Goal: Task Accomplishment & Management: Use online tool/utility

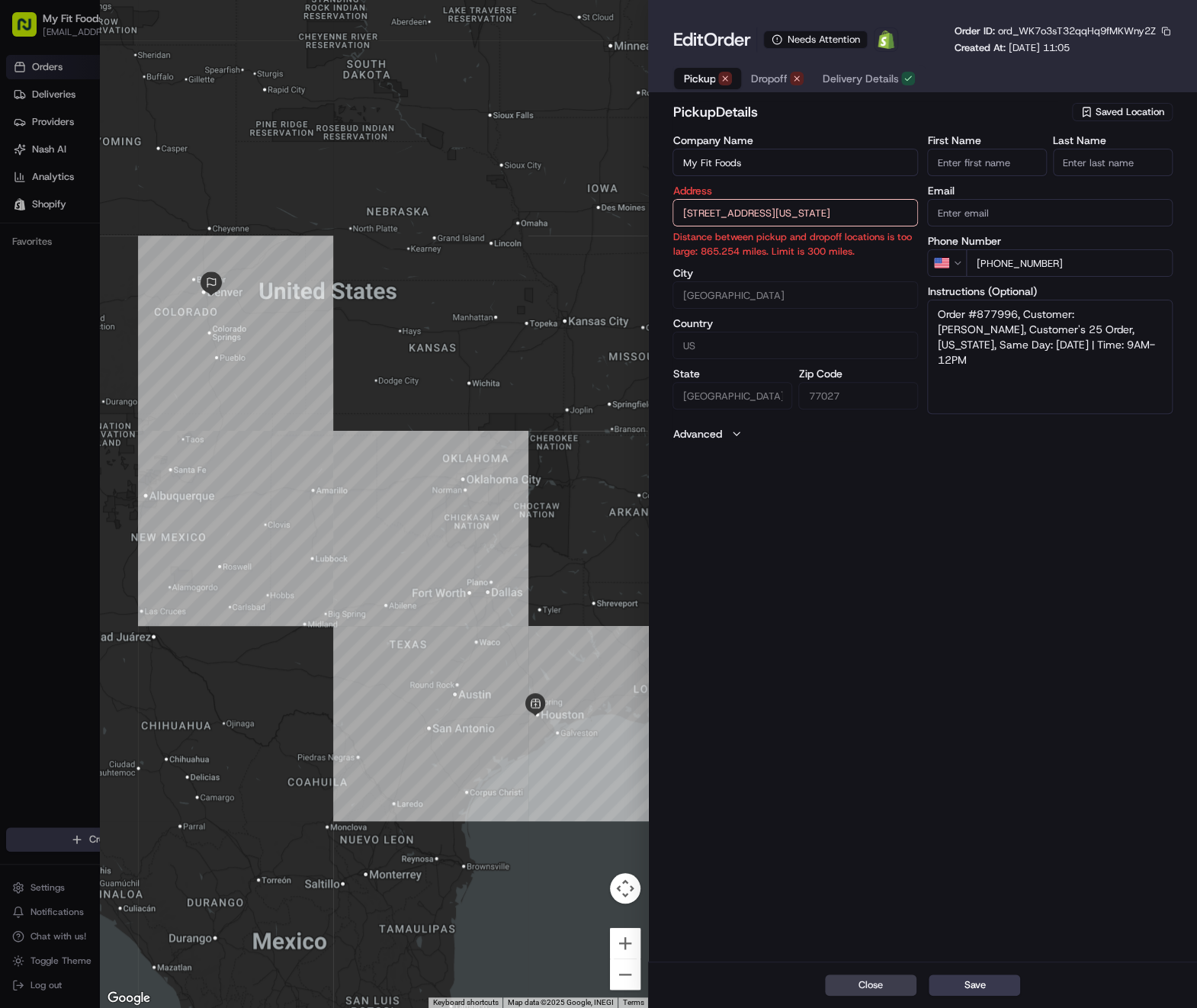
click at [1146, 108] on span "Saved Location" at bounding box center [1129, 112] width 68 height 14
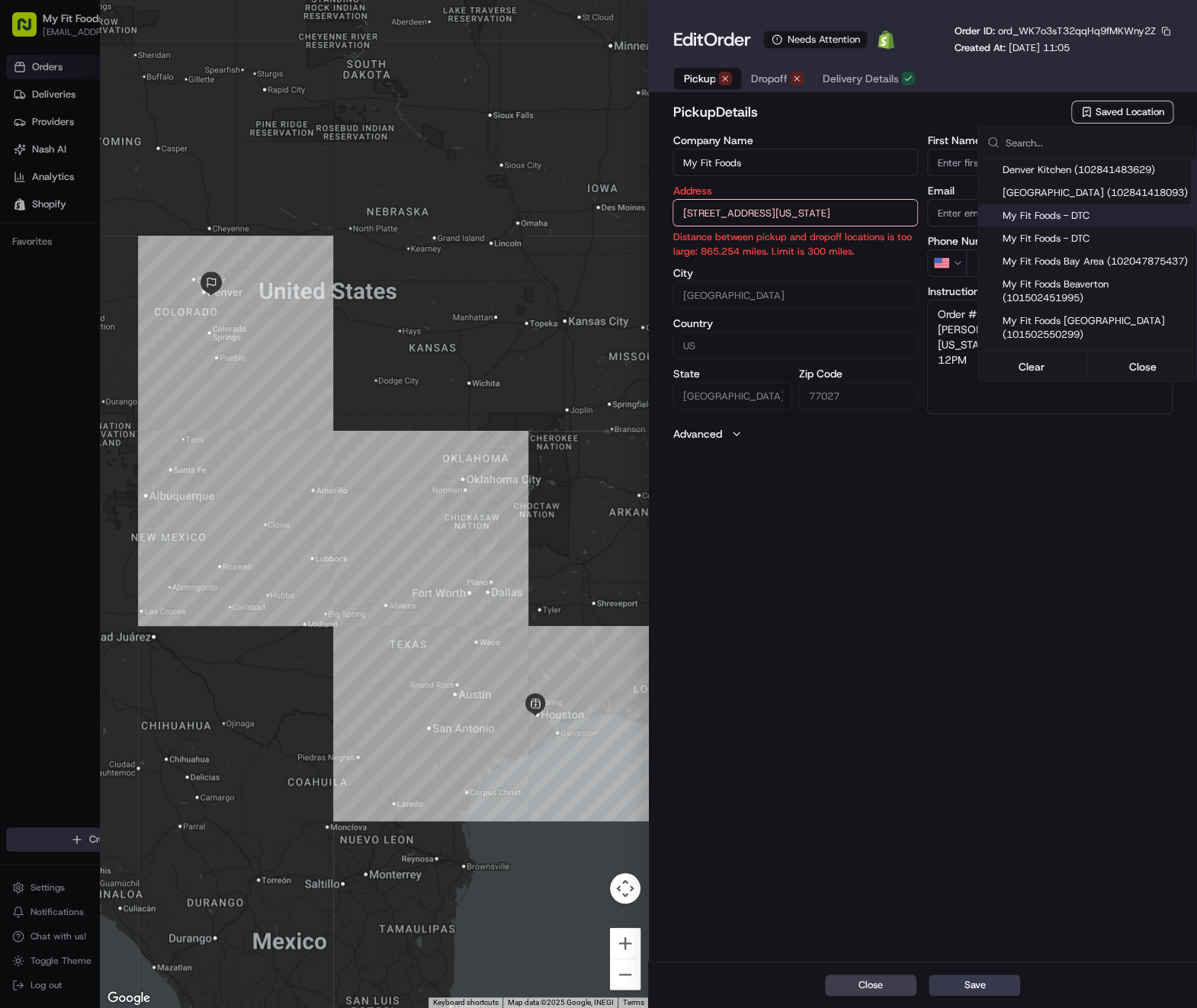
click at [1074, 219] on span "My Fit Foods - DTC" at bounding box center [1096, 215] width 188 height 14
type input "My Fit Foods - DTC"
type input "[STREET_ADDRESS]"
type input "[GEOGRAPHIC_DATA]"
type input "CO"
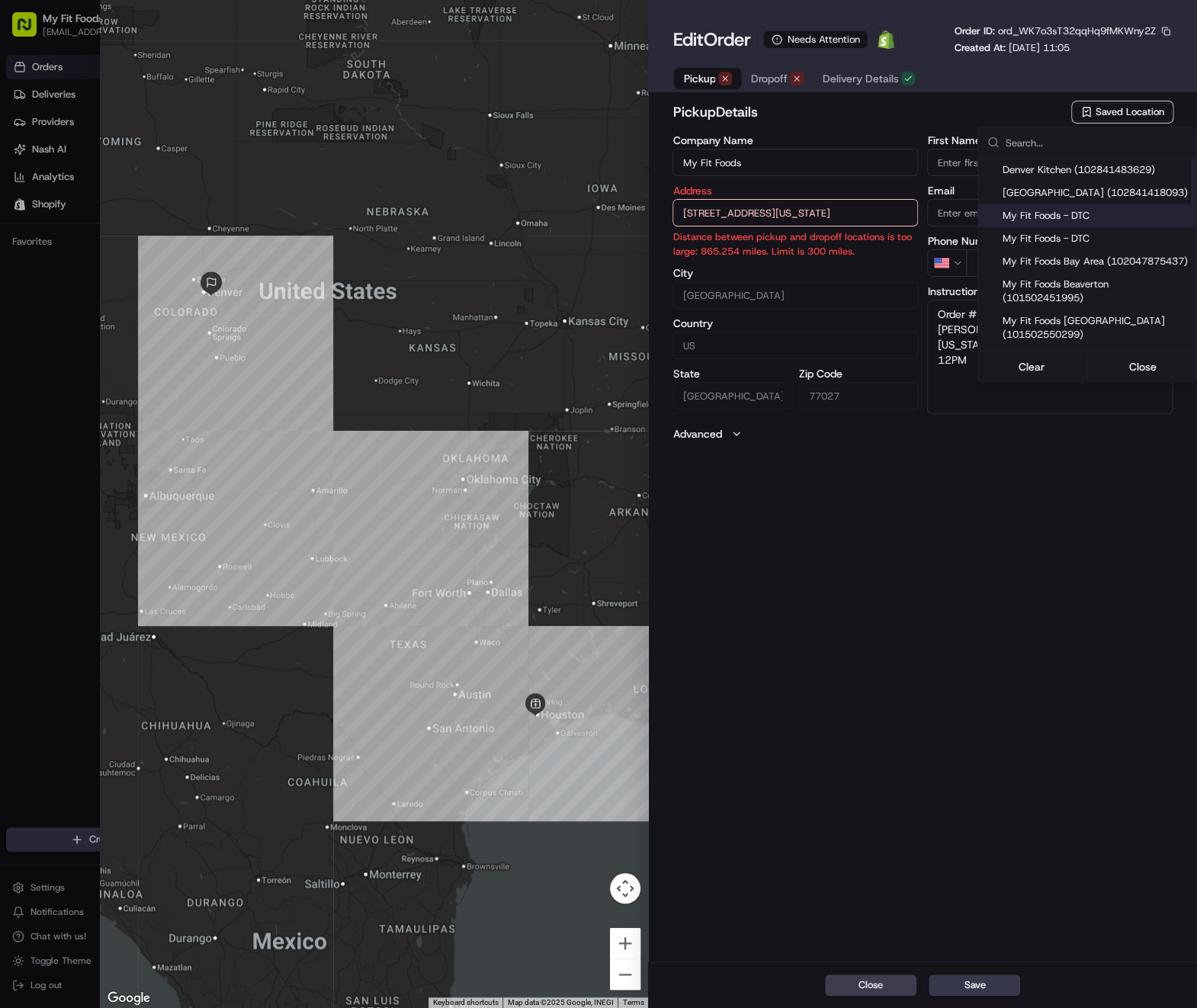
type input "80111"
type input "[PHONE_NUMBER]"
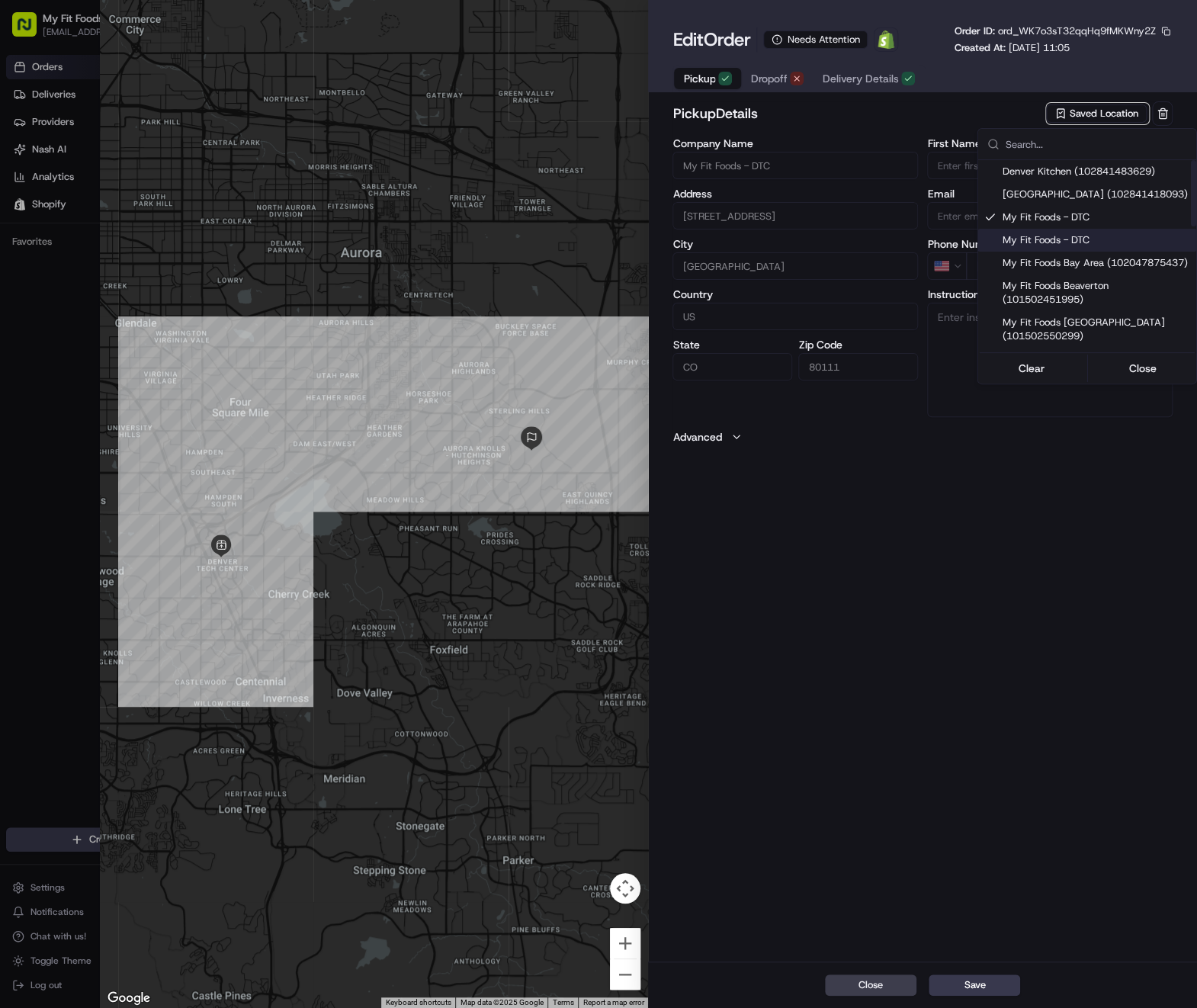
click at [1073, 230] on div "My Fit Foods - DTC" at bounding box center [1087, 240] width 218 height 23
type input "[STREET_ADDRESS]"
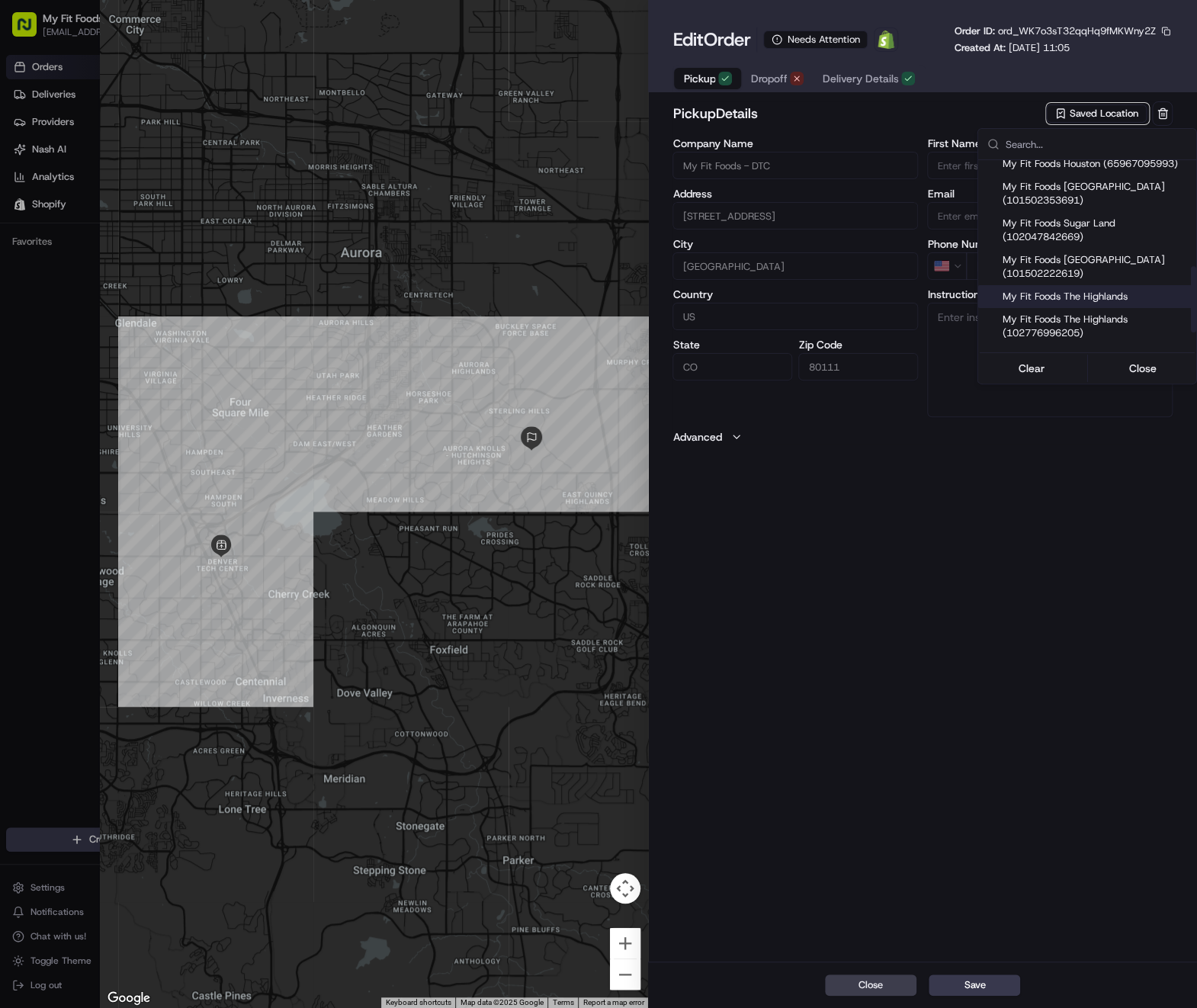
click at [1083, 304] on span "My Fit Foods The Highlands" at bounding box center [1096, 297] width 188 height 14
type input "My Fit Foods The Highlands"
type input "[STREET_ADDRESS][PERSON_NAME]"
type input "[GEOGRAPHIC_DATA]"
type input "80211"
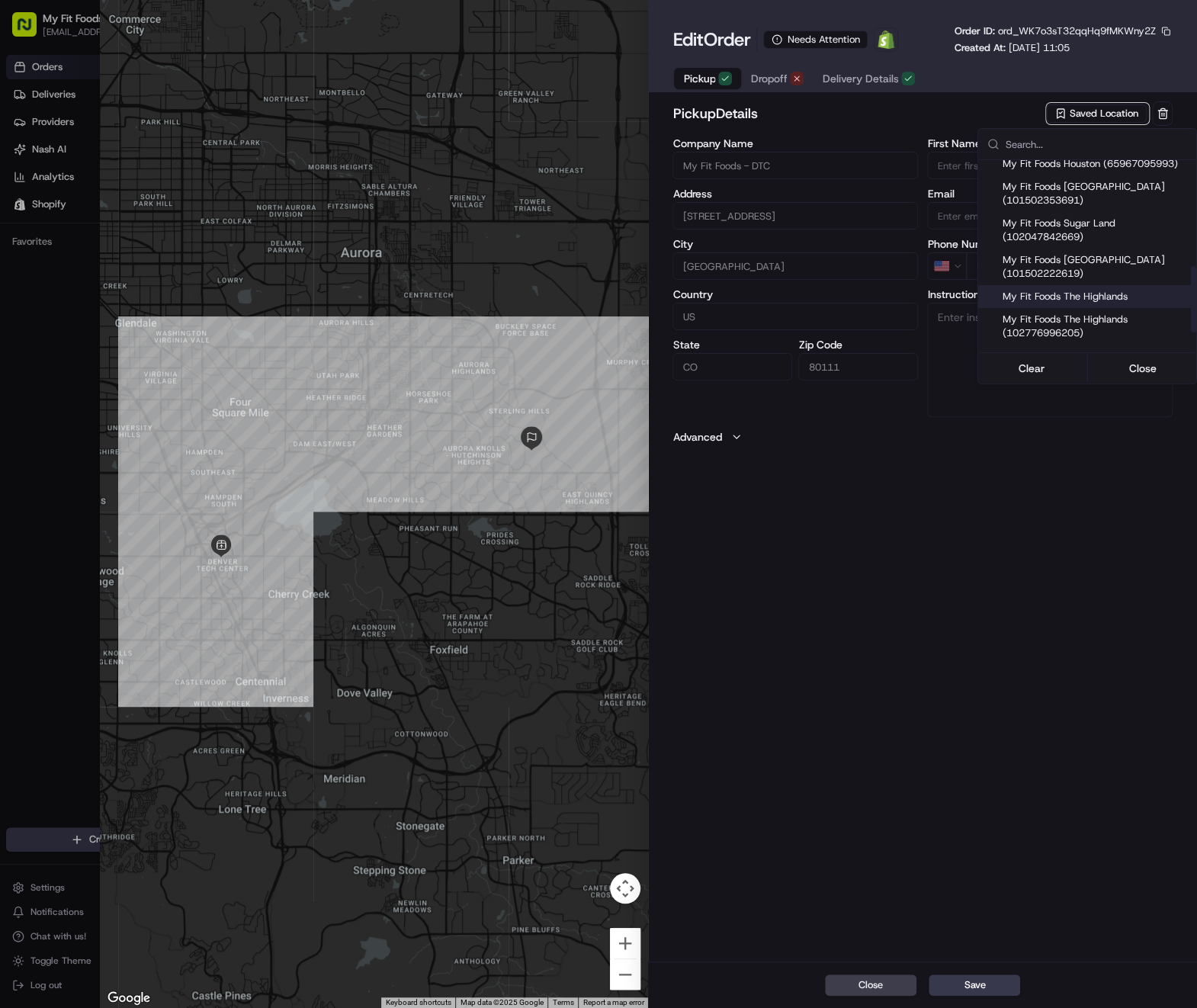
type input "[PHONE_NUMBER]"
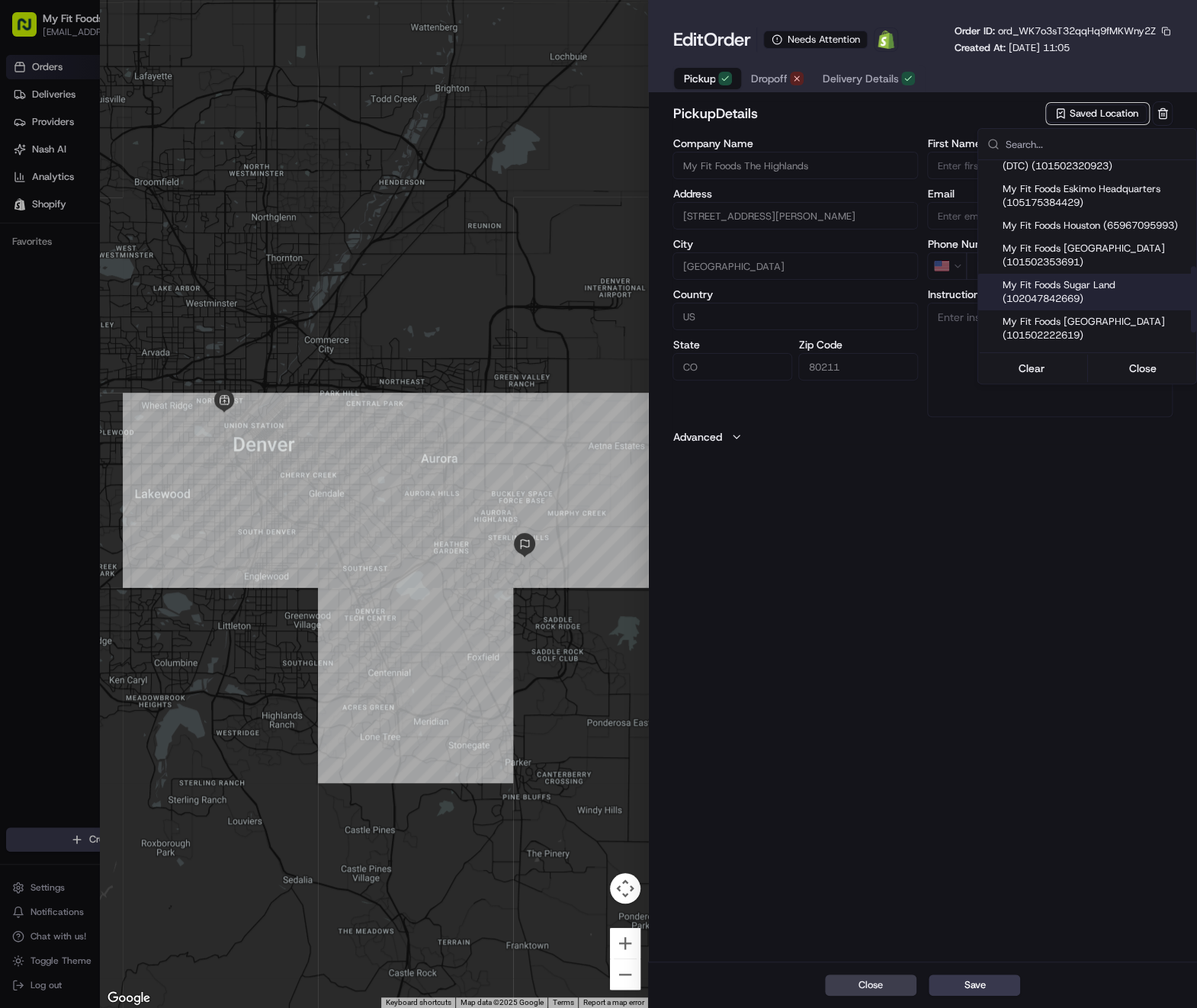
scroll to position [152, 0]
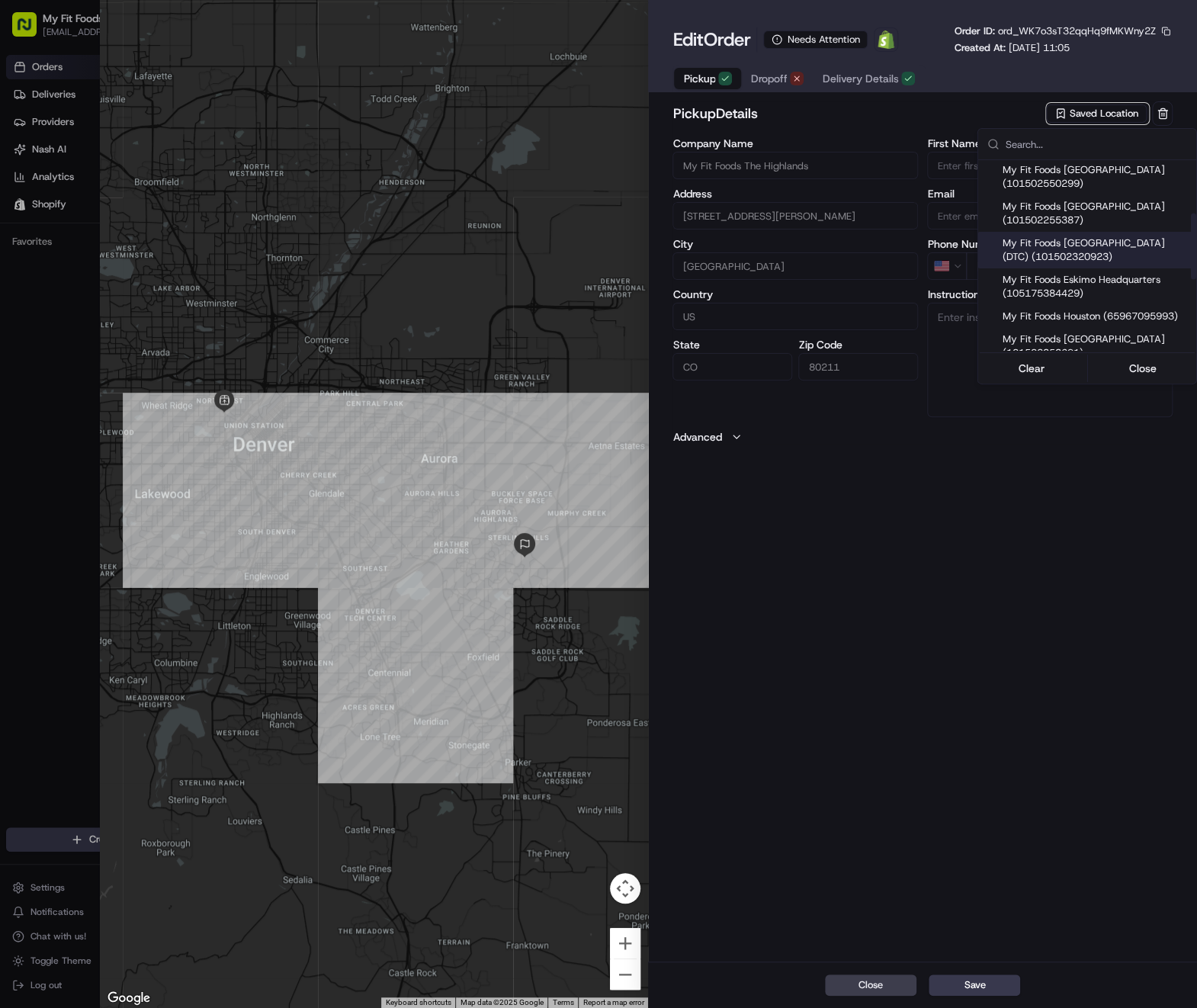
click at [1075, 263] on span "My Fit Foods [GEOGRAPHIC_DATA] (DTC) (101502320923)" at bounding box center [1096, 250] width 188 height 27
type input "My Fit Foods [GEOGRAPHIC_DATA] (DTC)"
type input "[STREET_ADDRESS]"
type input "[GEOGRAPHIC_DATA]"
type input "80111"
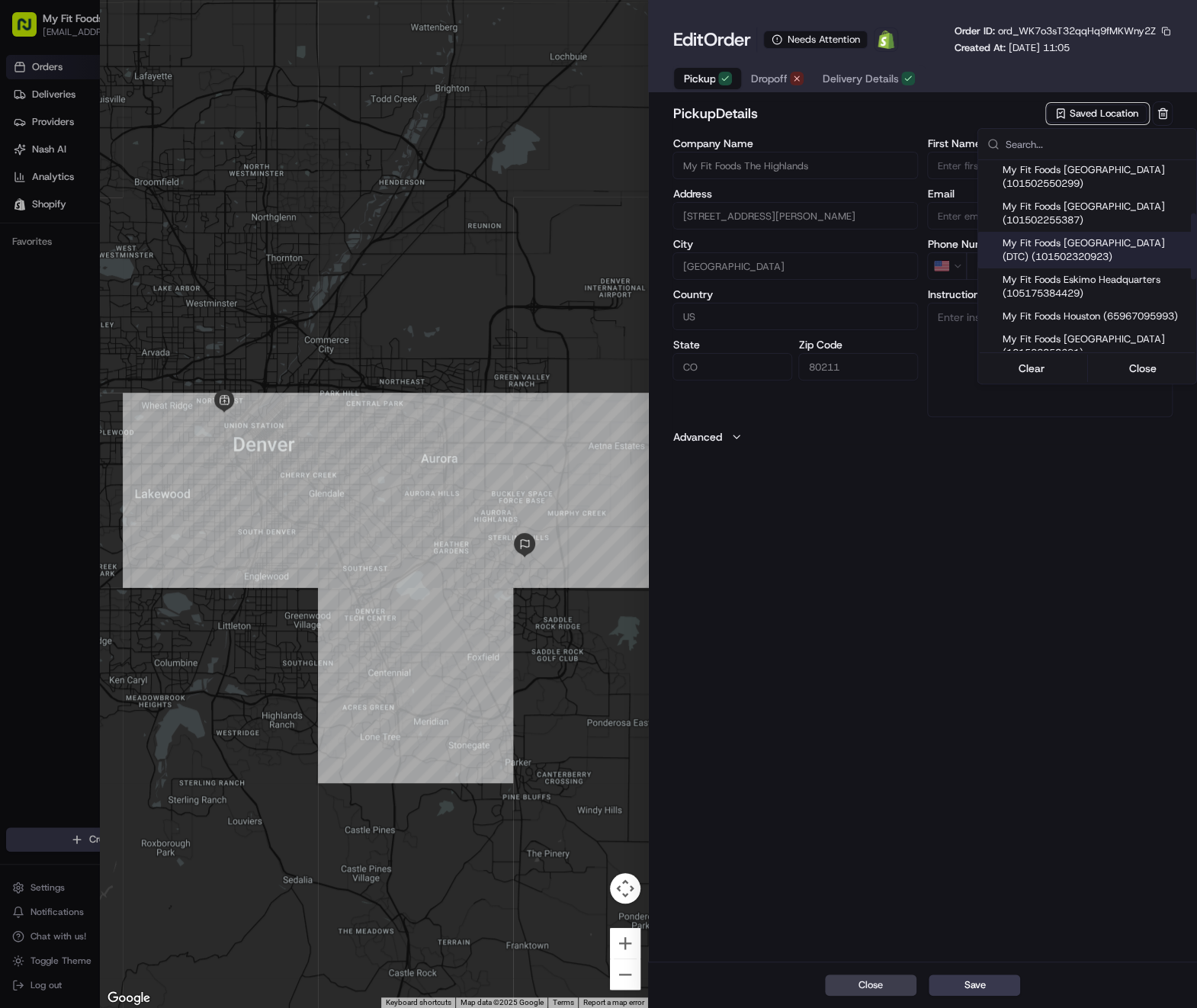
type input "[PHONE_NUMBER]"
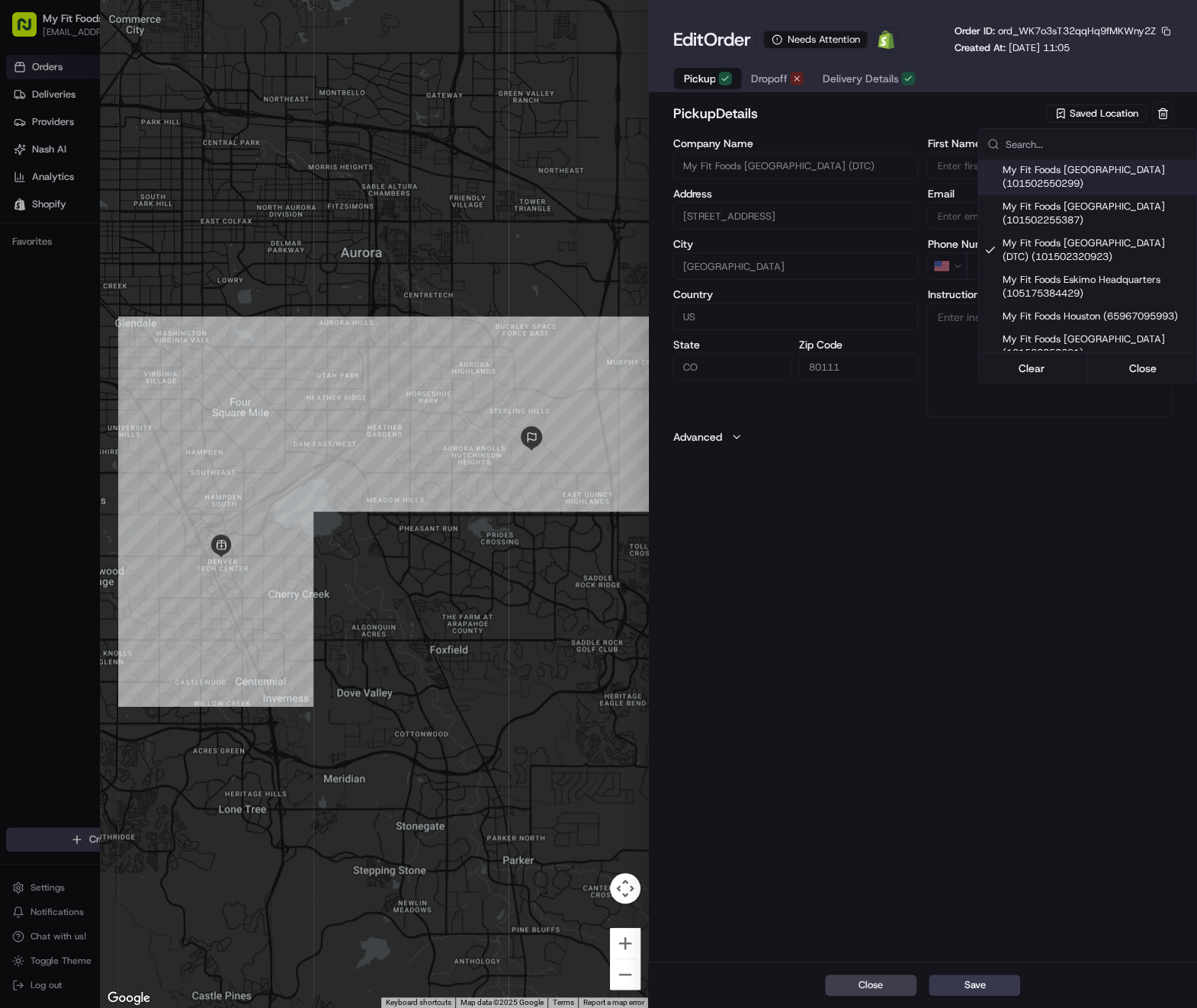
click at [845, 80] on div at bounding box center [598, 504] width 1197 height 1008
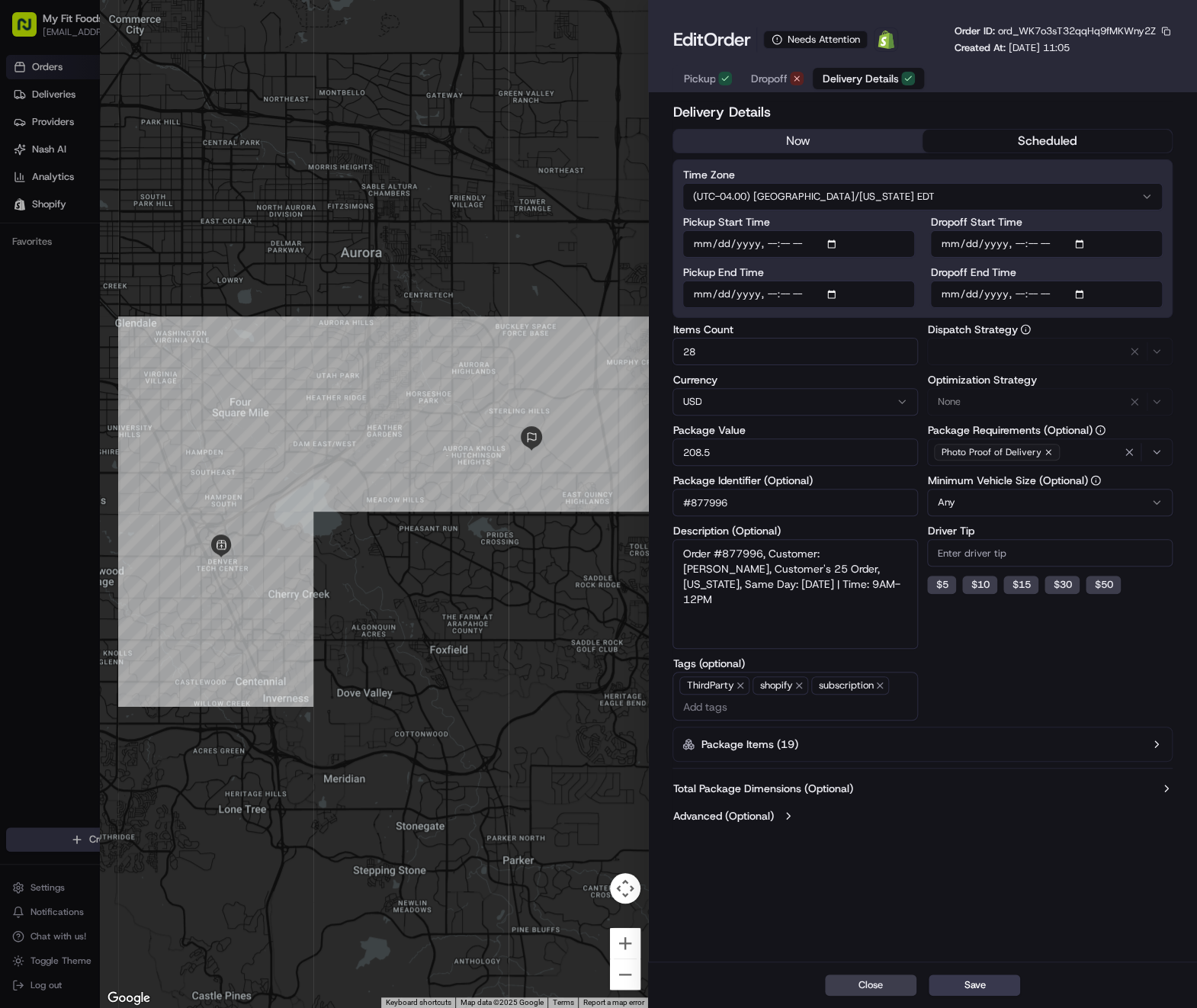
click at [845, 81] on span "Delivery Details" at bounding box center [859, 78] width 77 height 15
click at [760, 151] on button "now" at bounding box center [797, 141] width 249 height 23
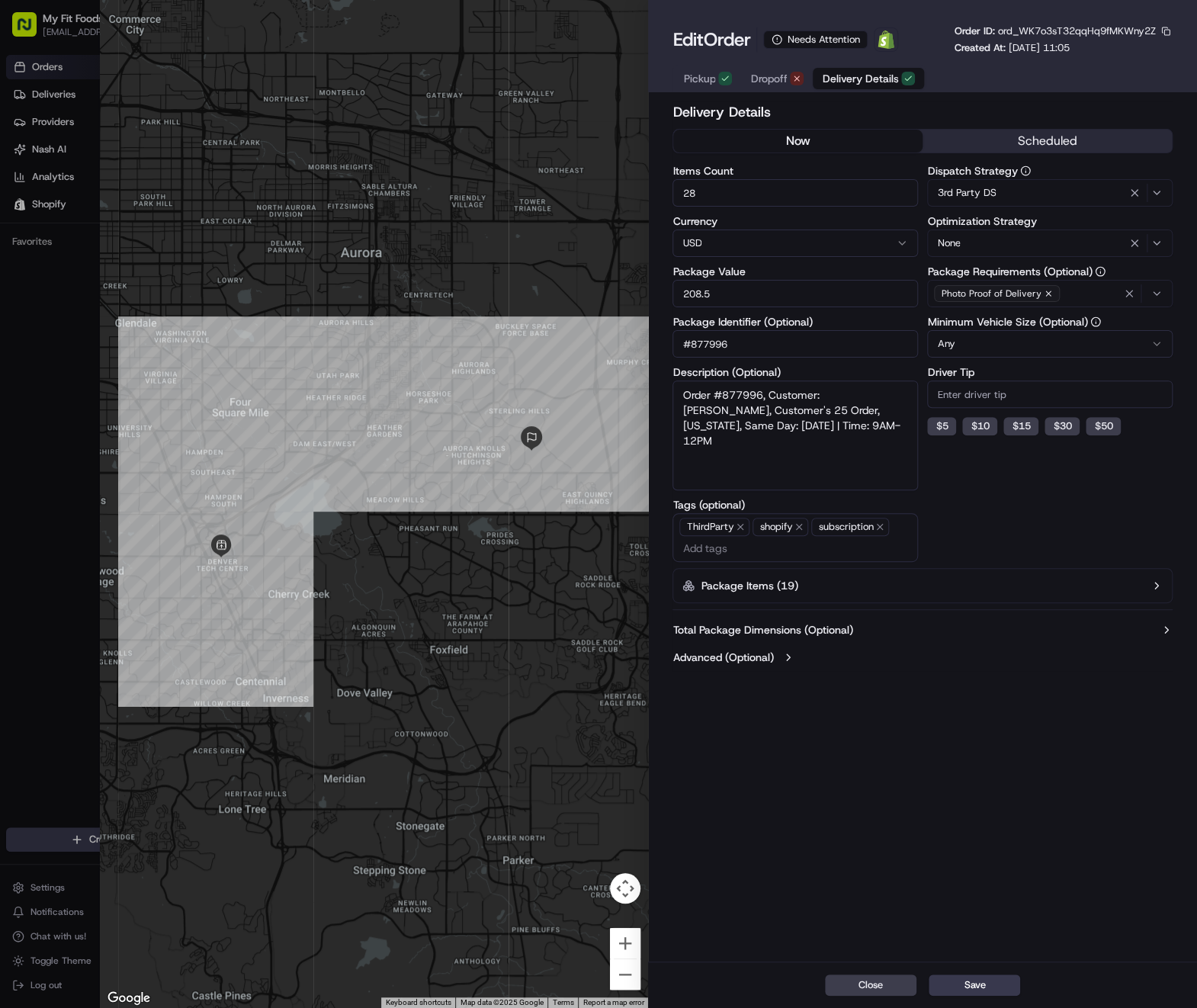
click at [769, 143] on button "now" at bounding box center [797, 141] width 249 height 23
click at [754, 201] on input "28" at bounding box center [795, 193] width 246 height 27
click at [755, 204] on input "28" at bounding box center [795, 193] width 246 height 27
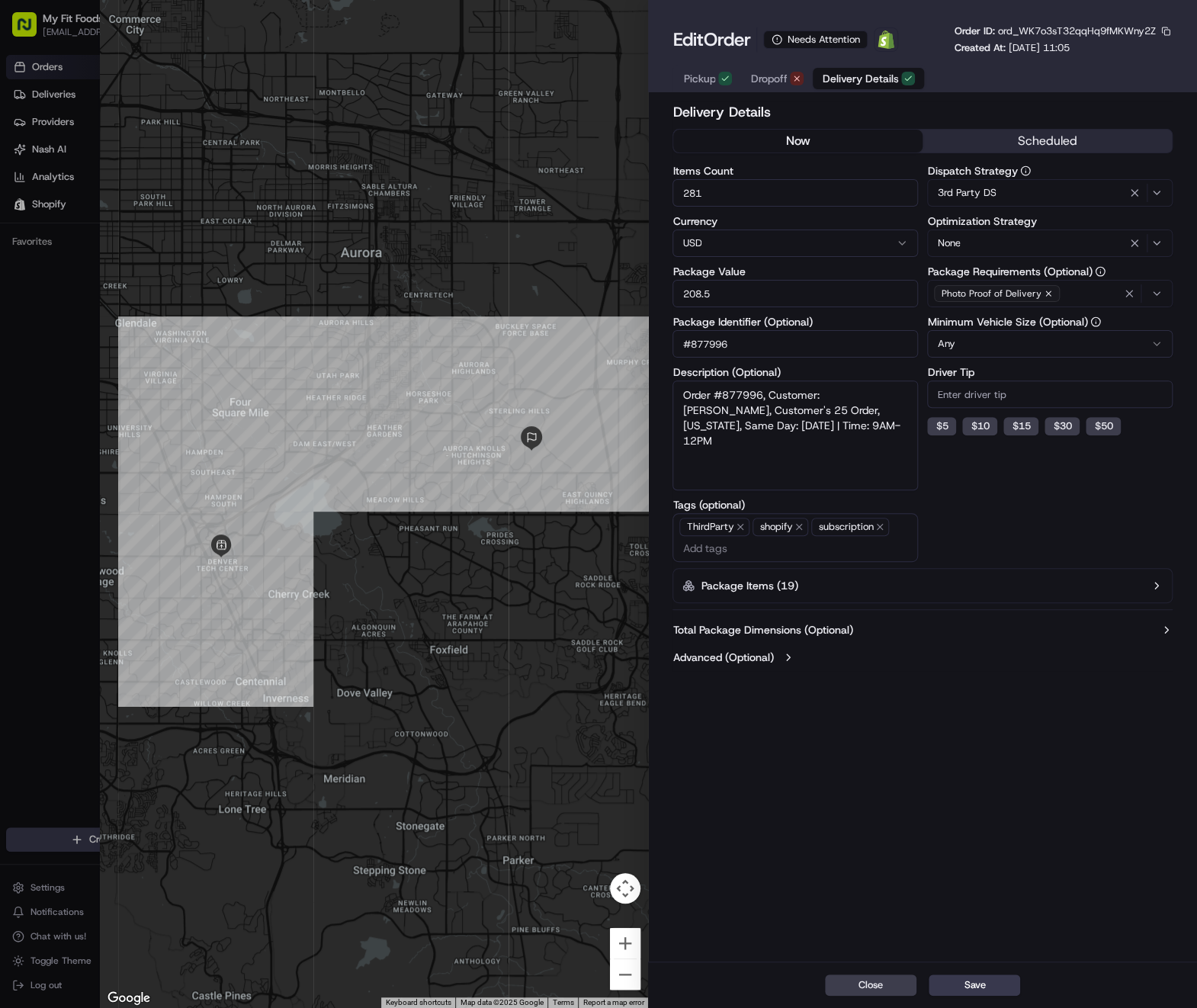
click at [745, 202] on input "281" at bounding box center [795, 193] width 246 height 27
type input "1"
click at [942, 953] on div "Delivery Details now scheduled Items Count 1 Currency USD Package Value 208.5 P…" at bounding box center [922, 529] width 549 height 863
click at [843, 635] on label "Total Package Dimensions (Optional)" at bounding box center [762, 629] width 180 height 15
click at [840, 638] on div "Total Package Dimensions (Optional) Weight (lb) Height (in) Width (in) Depth (i…" at bounding box center [922, 732] width 500 height 220
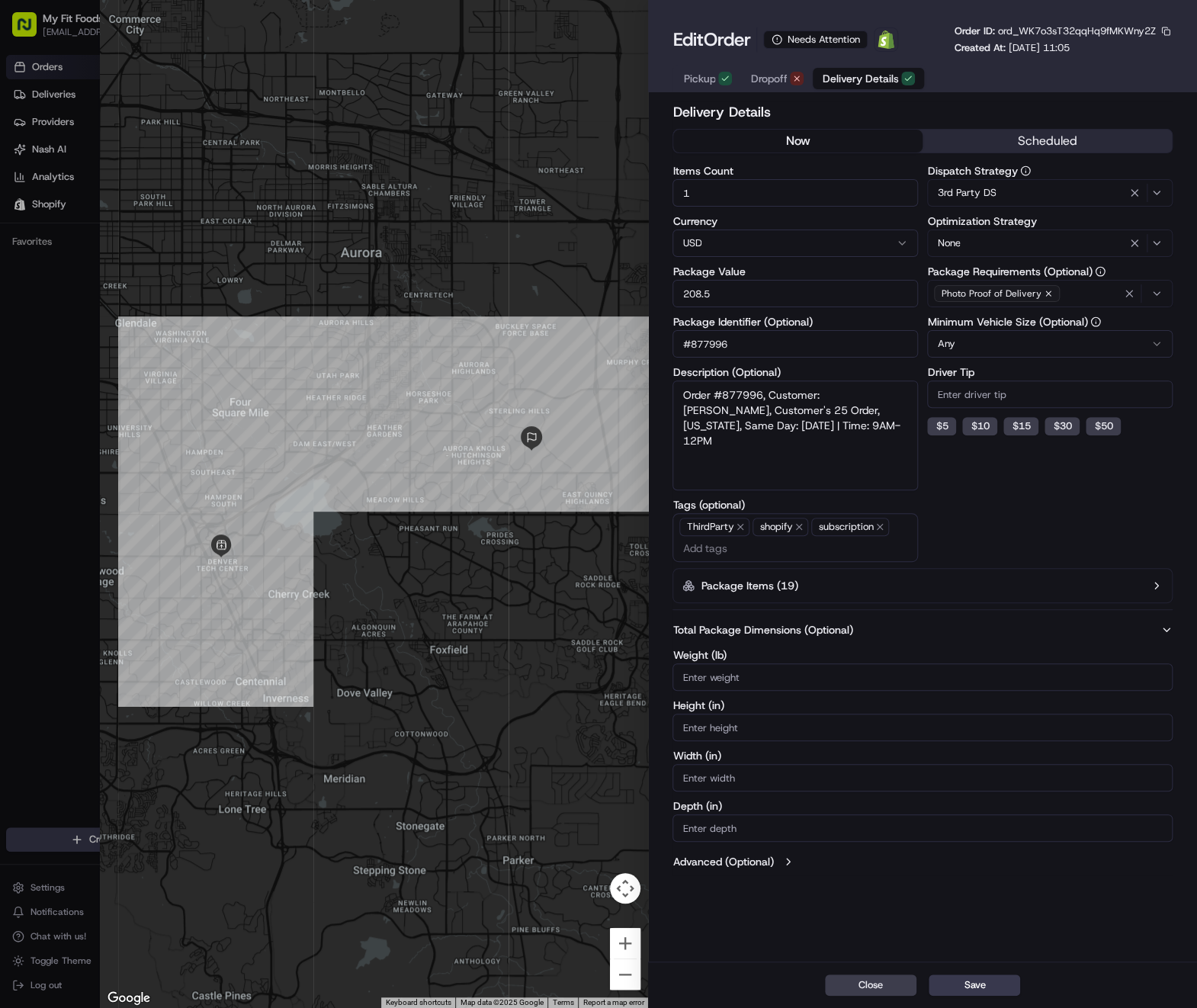
click at [740, 633] on label "Total Package Dimensions (Optional)" at bounding box center [762, 629] width 180 height 15
drag, startPoint x: 684, startPoint y: 624, endPoint x: 688, endPoint y: 646, distance: 22.4
click at [683, 632] on label "Total Package Dimensions (Optional)" at bounding box center [762, 629] width 180 height 15
click at [701, 655] on label "Weight (lb)" at bounding box center [922, 654] width 500 height 10
click at [701, 663] on input "Weight (lb)" at bounding box center [922, 677] width 500 height 27
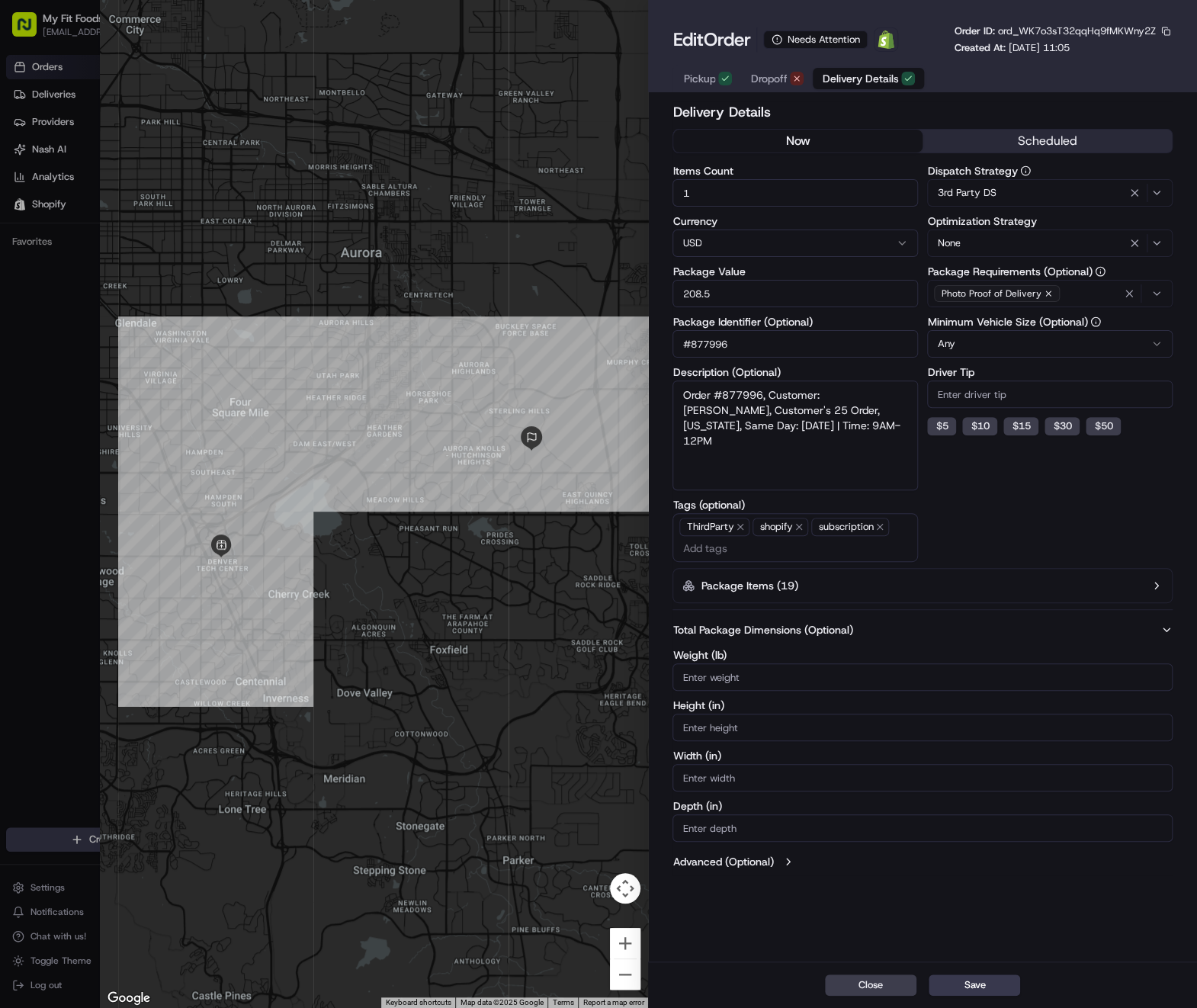
click at [723, 629] on label "Total Package Dimensions (Optional)" at bounding box center [762, 629] width 180 height 15
click at [711, 653] on label "Advanced (Optional)" at bounding box center [723, 657] width 101 height 15
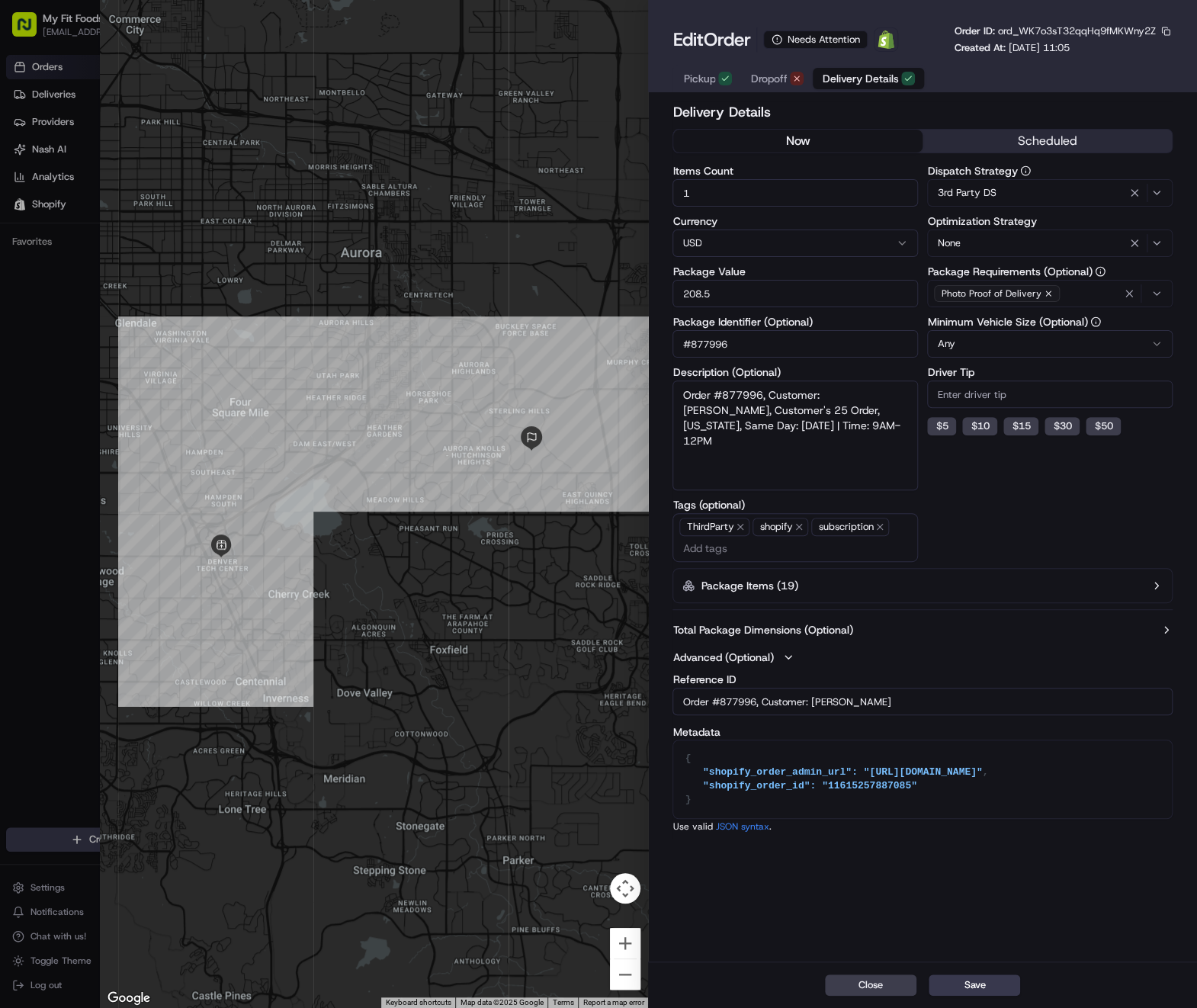
click at [1074, 30] on span "ord_WK7o3sT32qqHq9fMKWny2Z" at bounding box center [1077, 31] width 158 height 13
copy span "ord_WK7o3sT32qqHq9fMKWny2Z"
drag, startPoint x: 978, startPoint y: 975, endPoint x: 975, endPoint y: 990, distance: 15.3
click at [976, 982] on div "Close Save" at bounding box center [922, 985] width 549 height 47
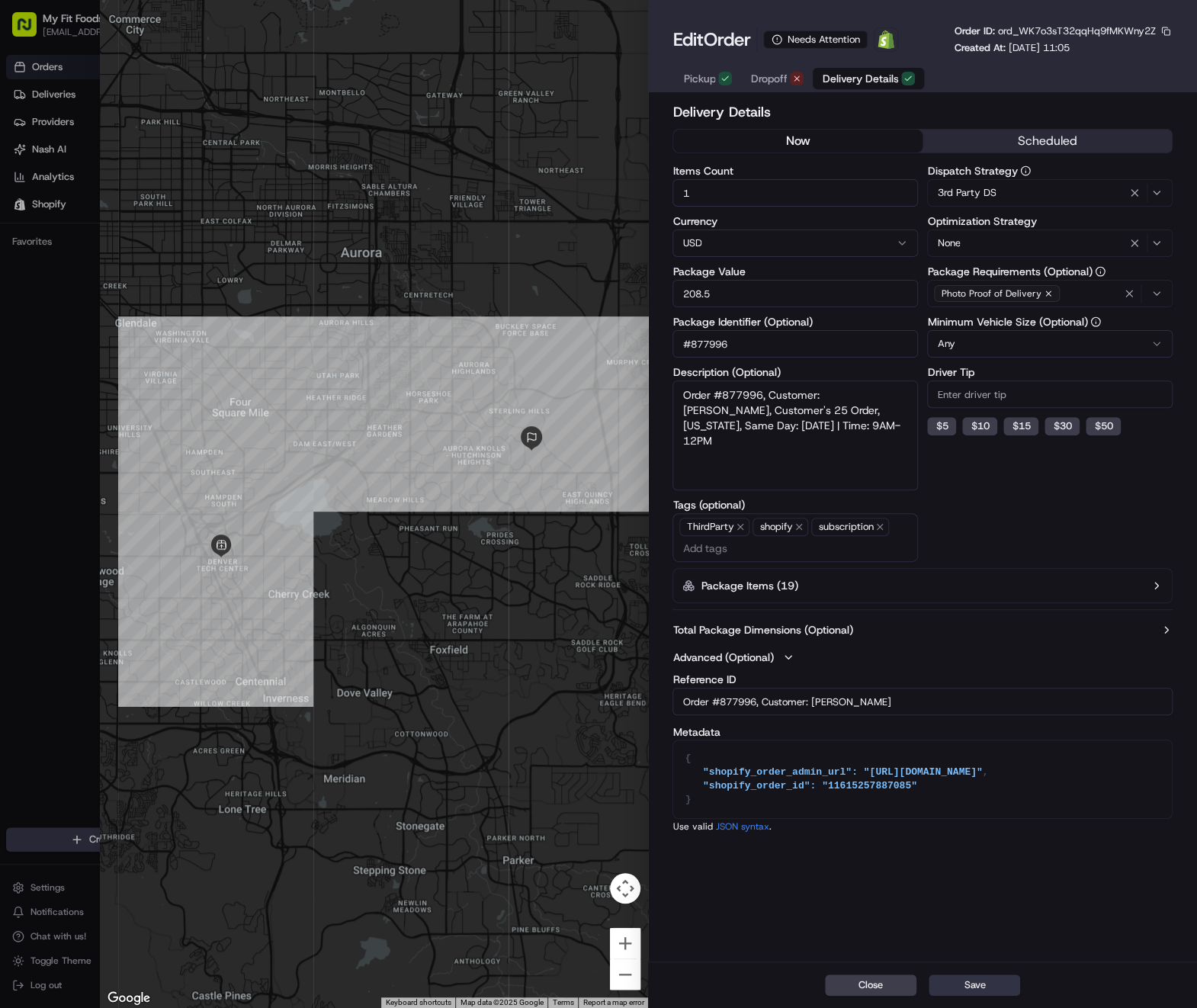
click at [974, 986] on button "Save" at bounding box center [975, 985] width 92 height 21
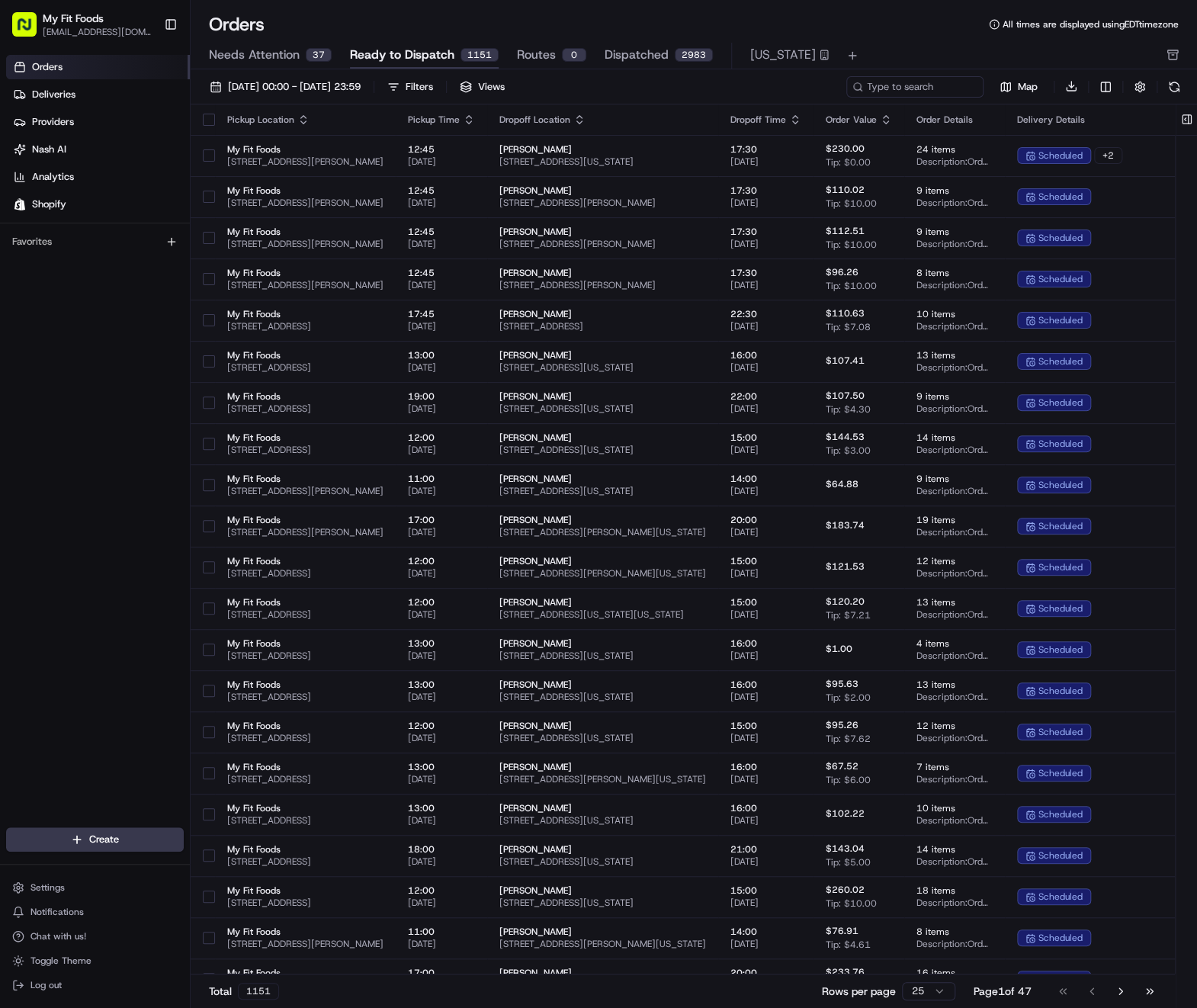
click at [435, 56] on span "Ready to Dispatch" at bounding box center [402, 55] width 105 height 19
click at [893, 84] on input at bounding box center [892, 87] width 183 height 21
paste input "ord_WK7o3sT32qqHq9fMKWny2Z"
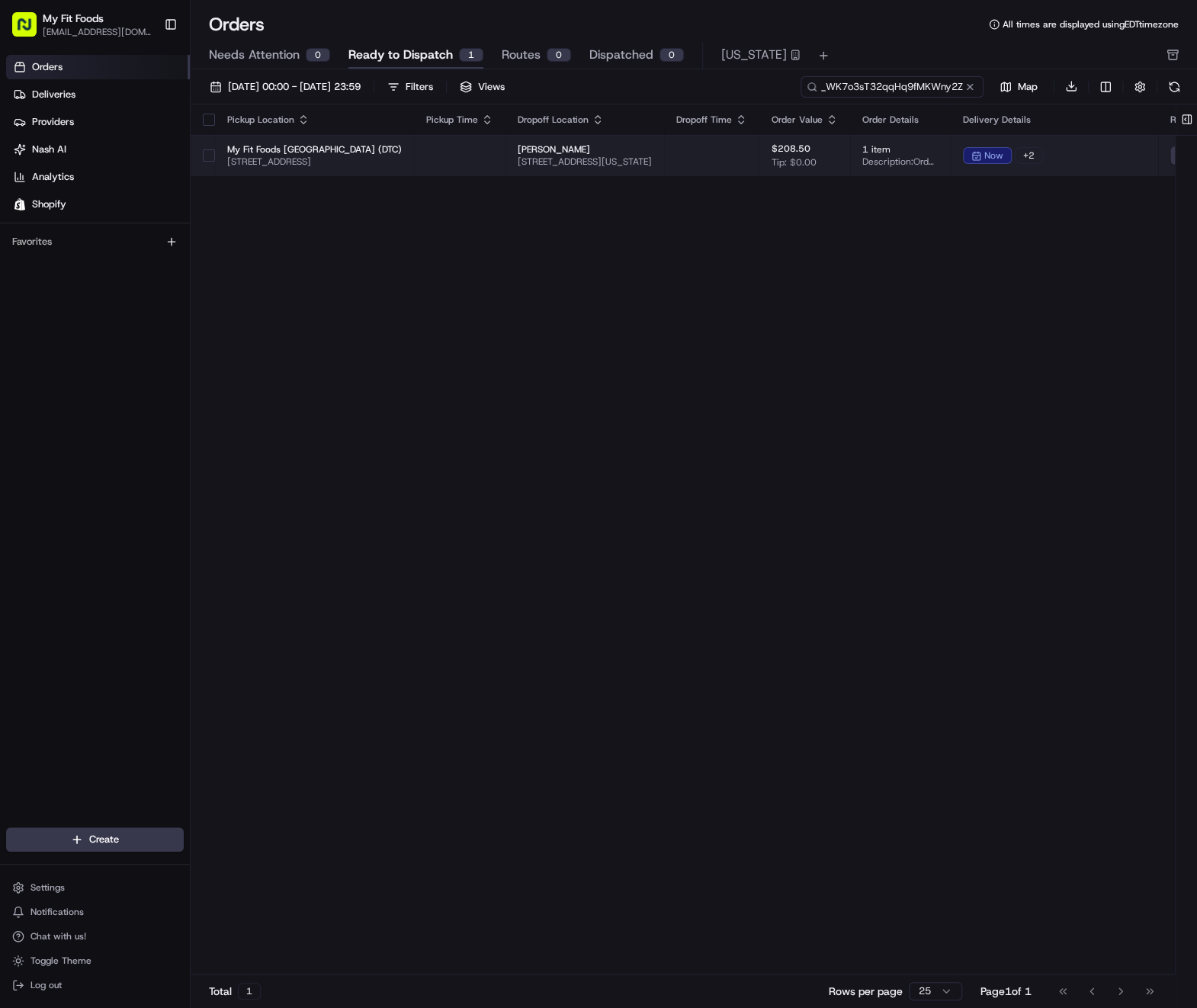
type input "ord_WK7o3sT32qqHq9fMKWny2Z"
click at [212, 156] on button "button" at bounding box center [209, 155] width 12 height 12
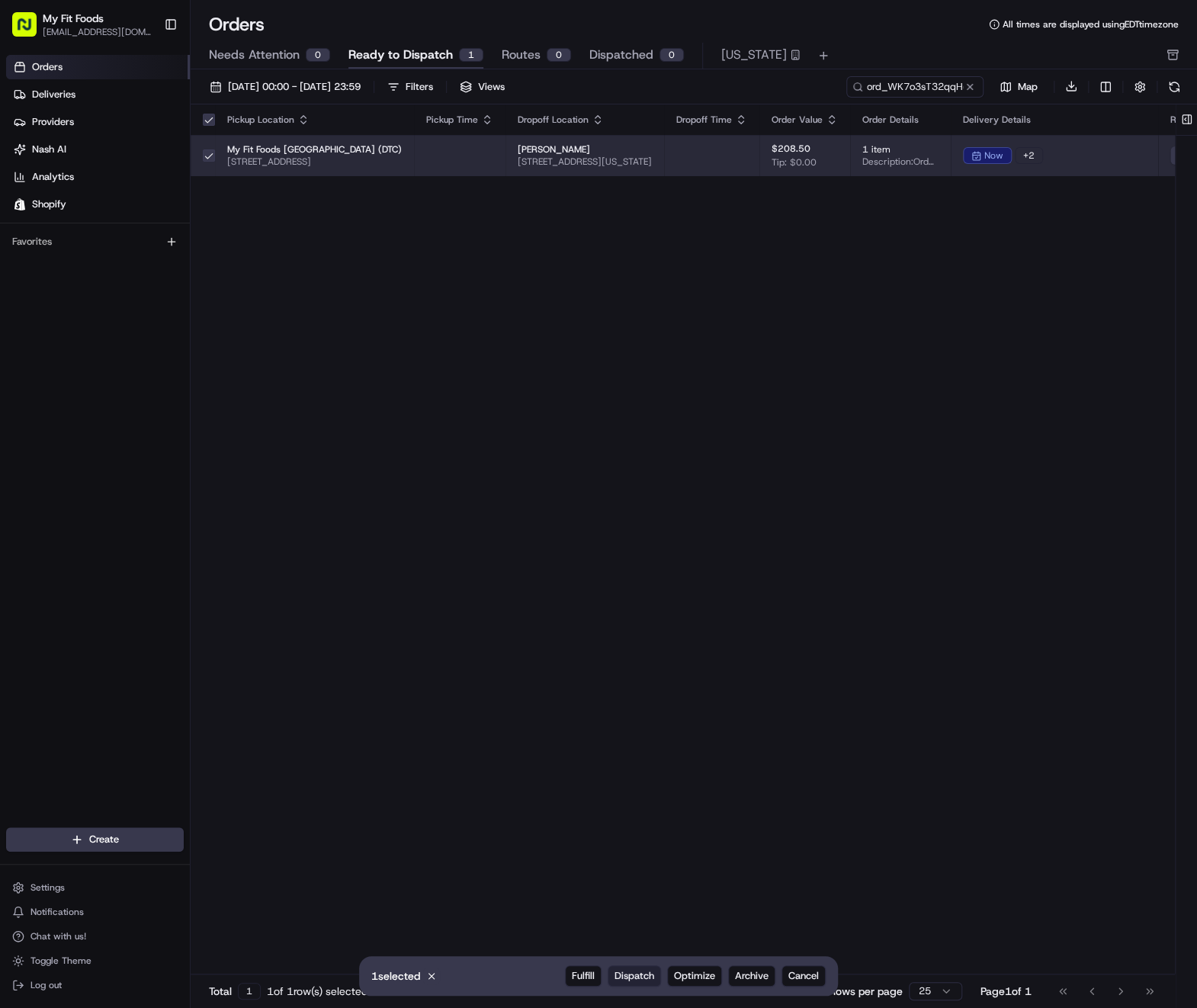
click at [645, 979] on span "Dispatch" at bounding box center [634, 976] width 39 height 14
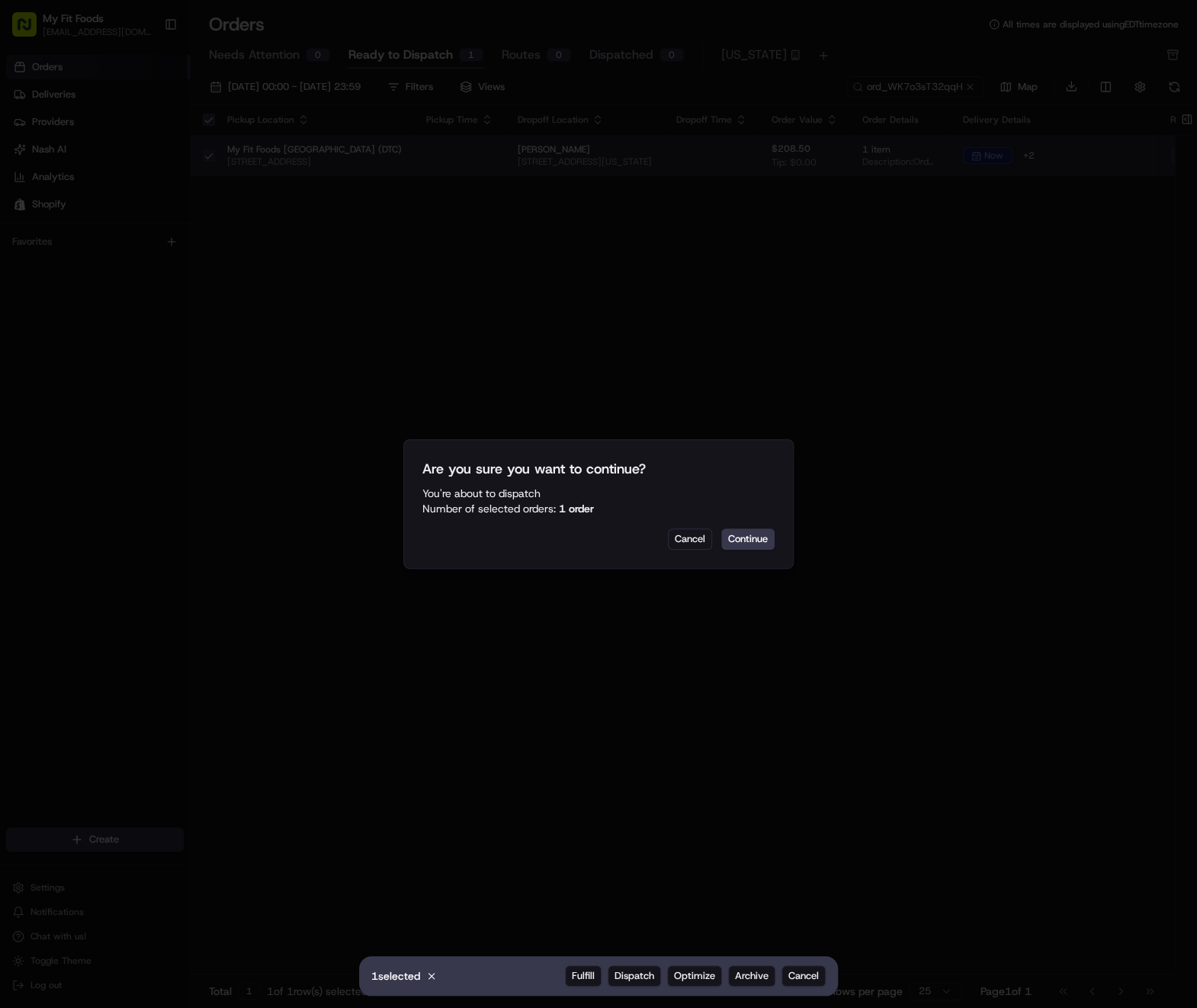
click at [730, 550] on div "Are you sure you want to continue? You're about to Dispatch Number of selected …" at bounding box center [598, 504] width 391 height 130
click at [750, 545] on button "Continue" at bounding box center [748, 539] width 53 height 21
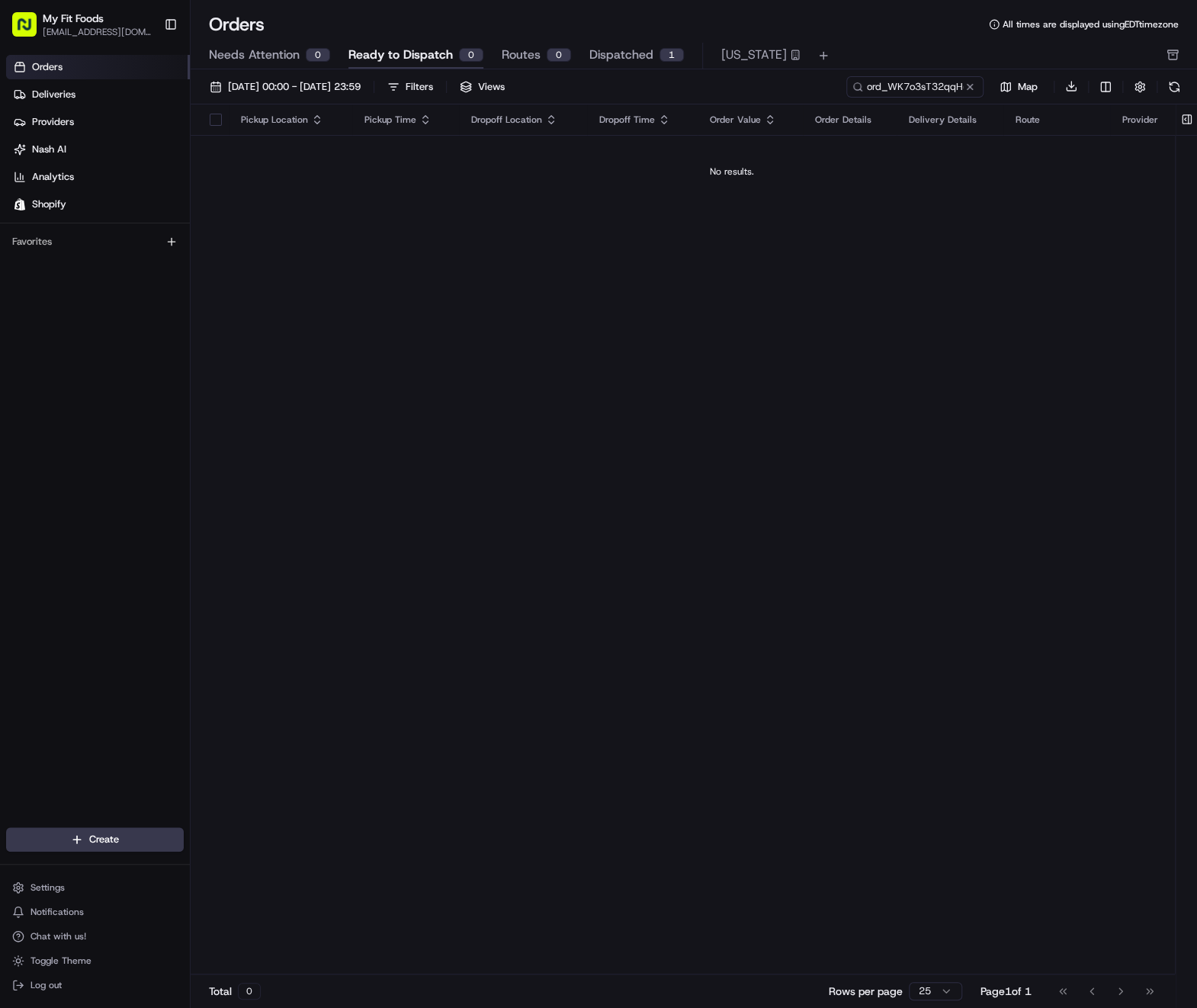
click at [888, 505] on div "Pickup Location Pickup Time Dropoff Location Dropoff Time Order Value Order Det…" at bounding box center [732, 540] width 1083 height 871
click at [84, 92] on link "Deliveries" at bounding box center [98, 94] width 184 height 24
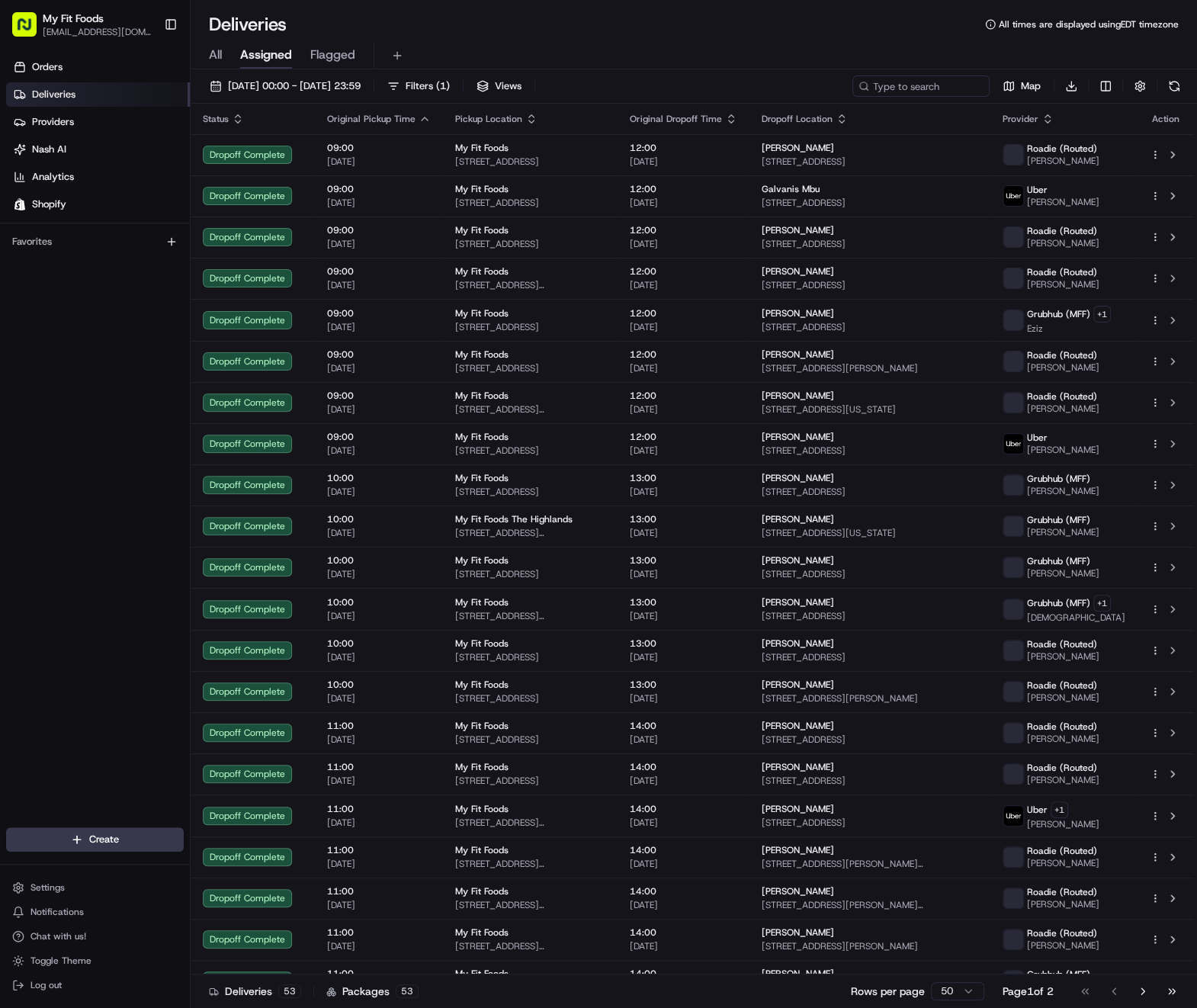
click at [226, 59] on div "All Assigned Flagged" at bounding box center [694, 56] width 1006 height 27
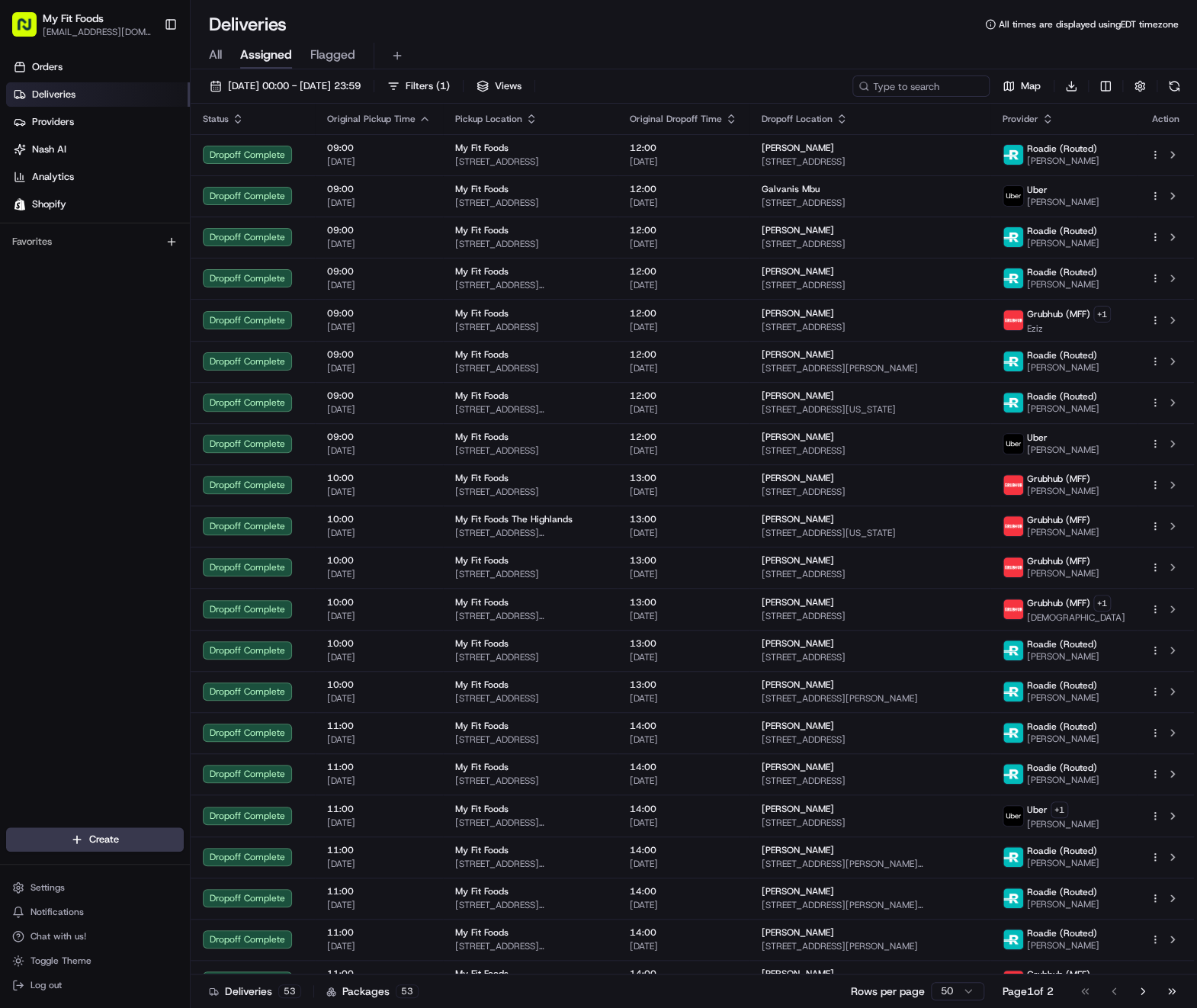
click at [220, 56] on span "All" at bounding box center [215, 55] width 13 height 19
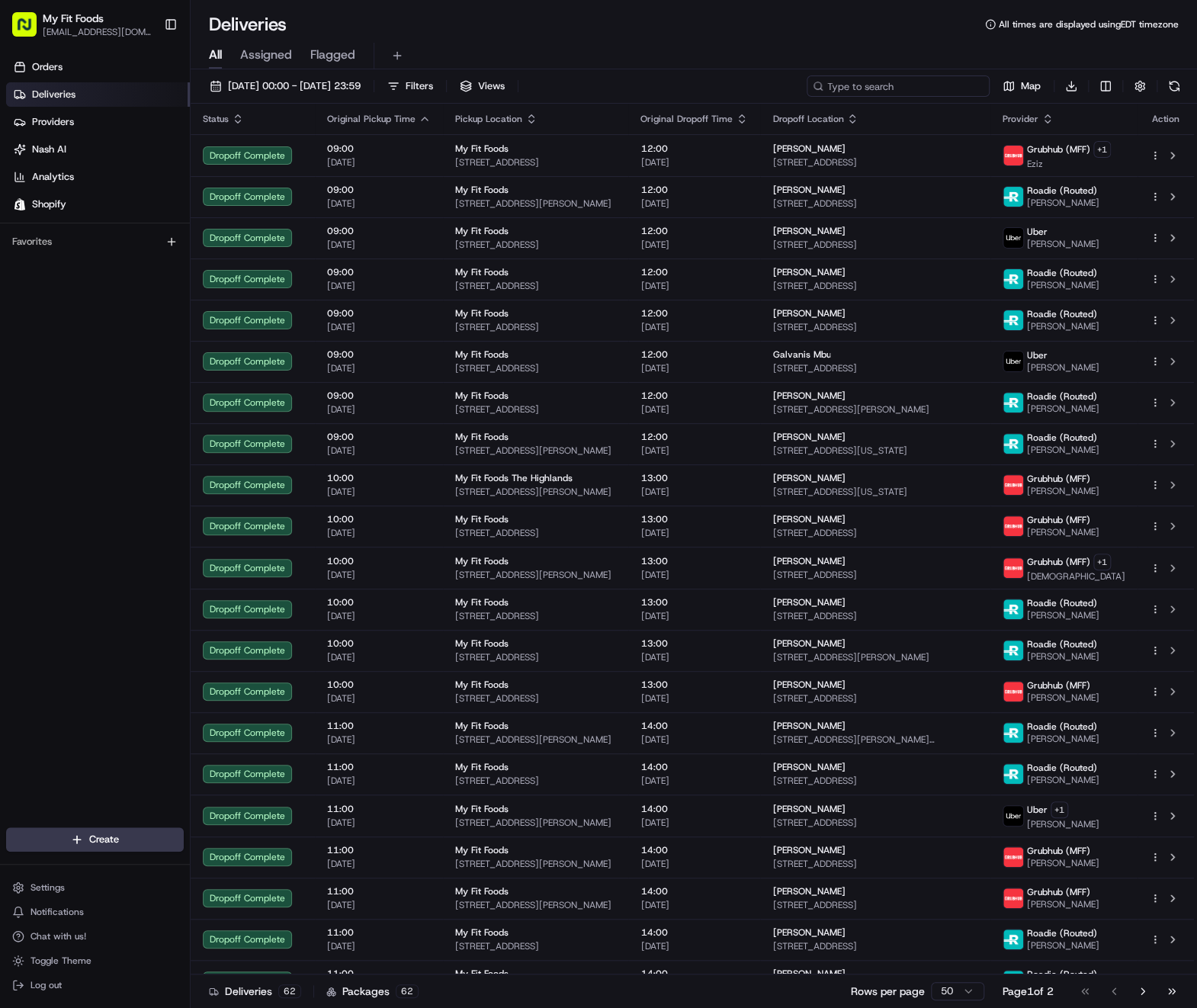
click at [937, 78] on input at bounding box center [897, 86] width 183 height 21
paste input "ord_WK7o3sT32qqHq9fMKWny2Z"
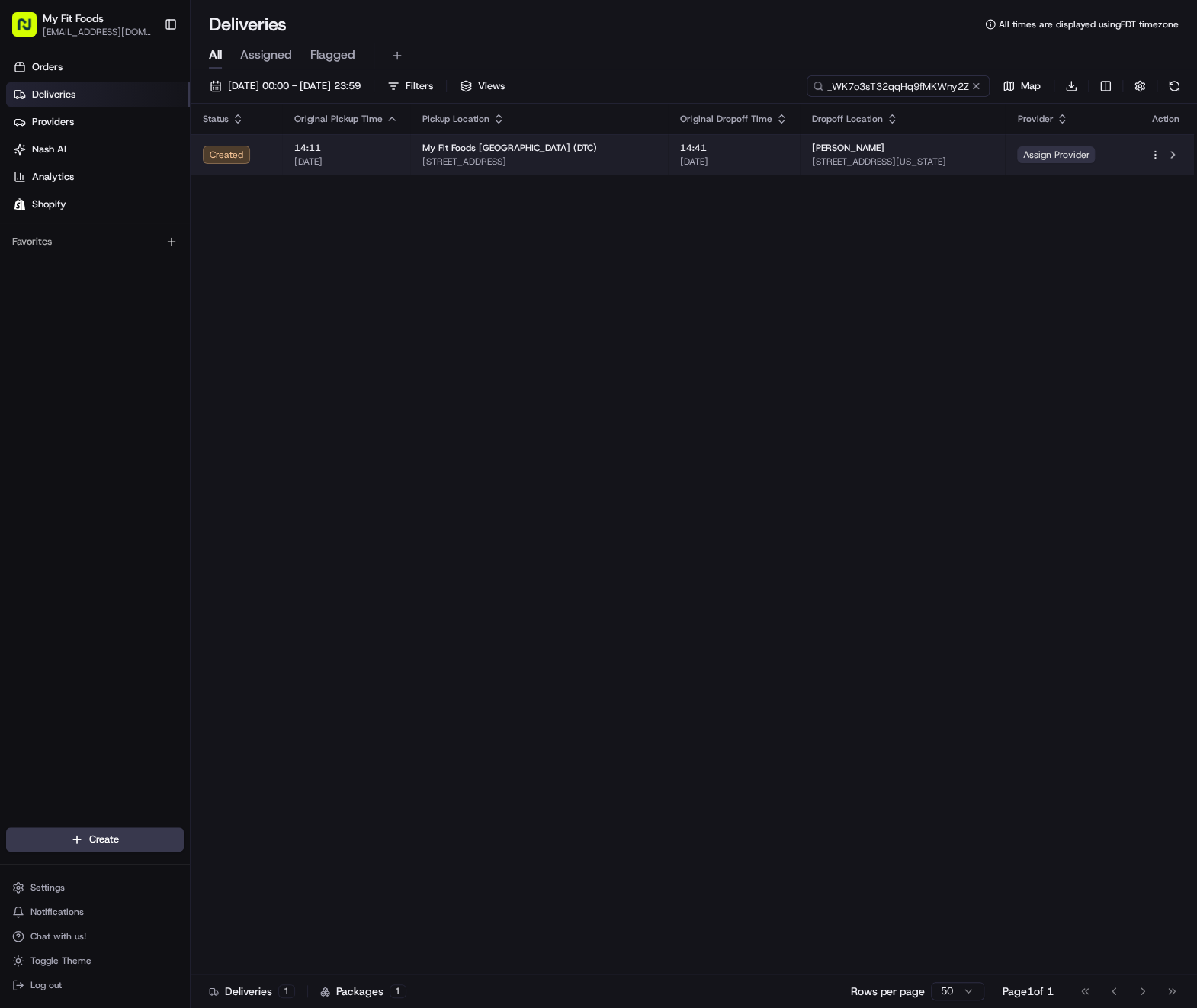
type input "ord_WK7o3sT32qqHq9fMKWny2Z"
click at [1083, 159] on span "Assign Provider" at bounding box center [1055, 155] width 78 height 17
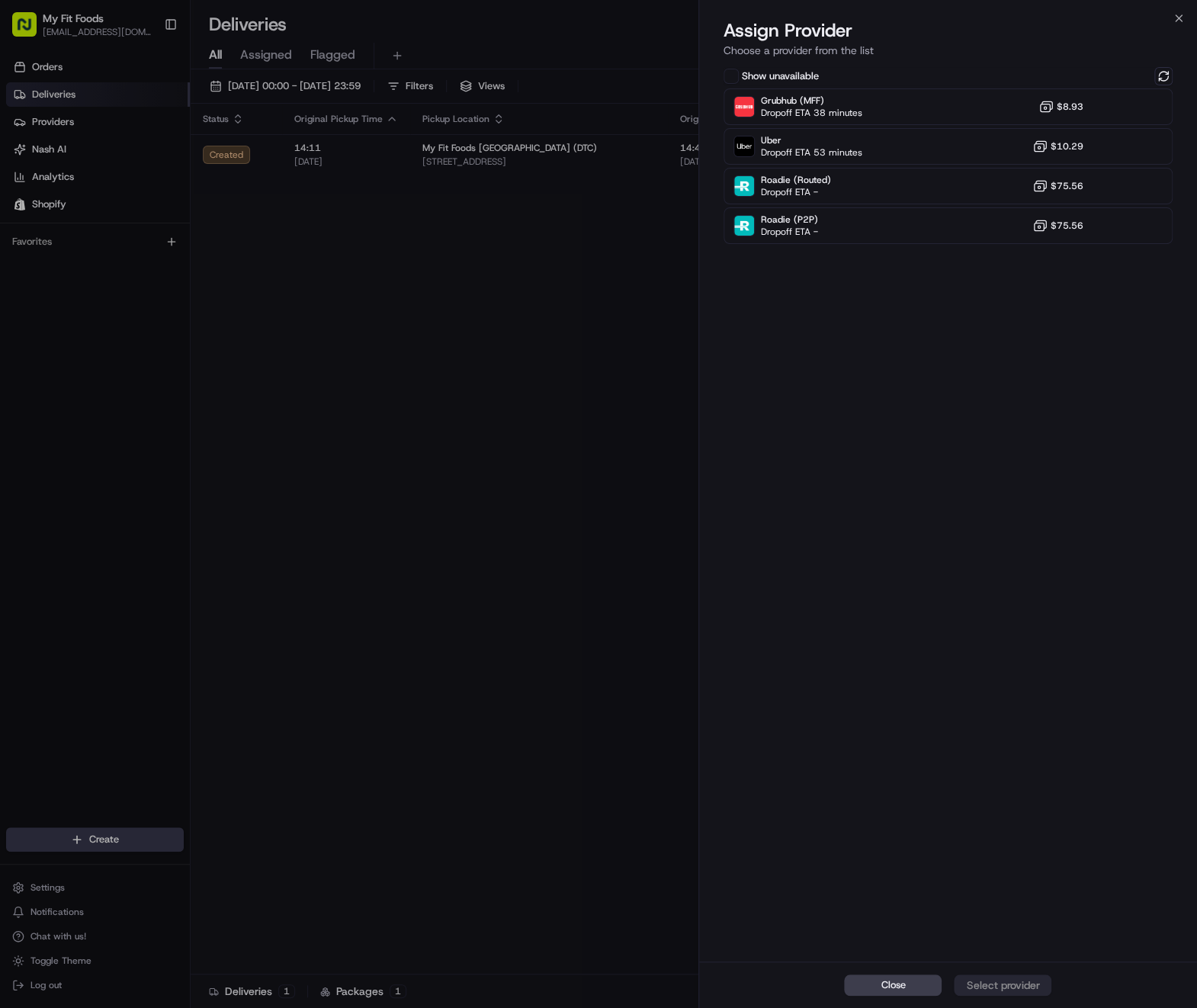
click at [930, 75] on div "Show unavailable" at bounding box center [947, 76] width 449 height 19
click at [930, 85] on div "Show unavailable" at bounding box center [947, 76] width 449 height 19
click at [930, 110] on div "Grubhub (MFF) Dropoff ETA 38 minutes $8.93" at bounding box center [947, 106] width 449 height 36
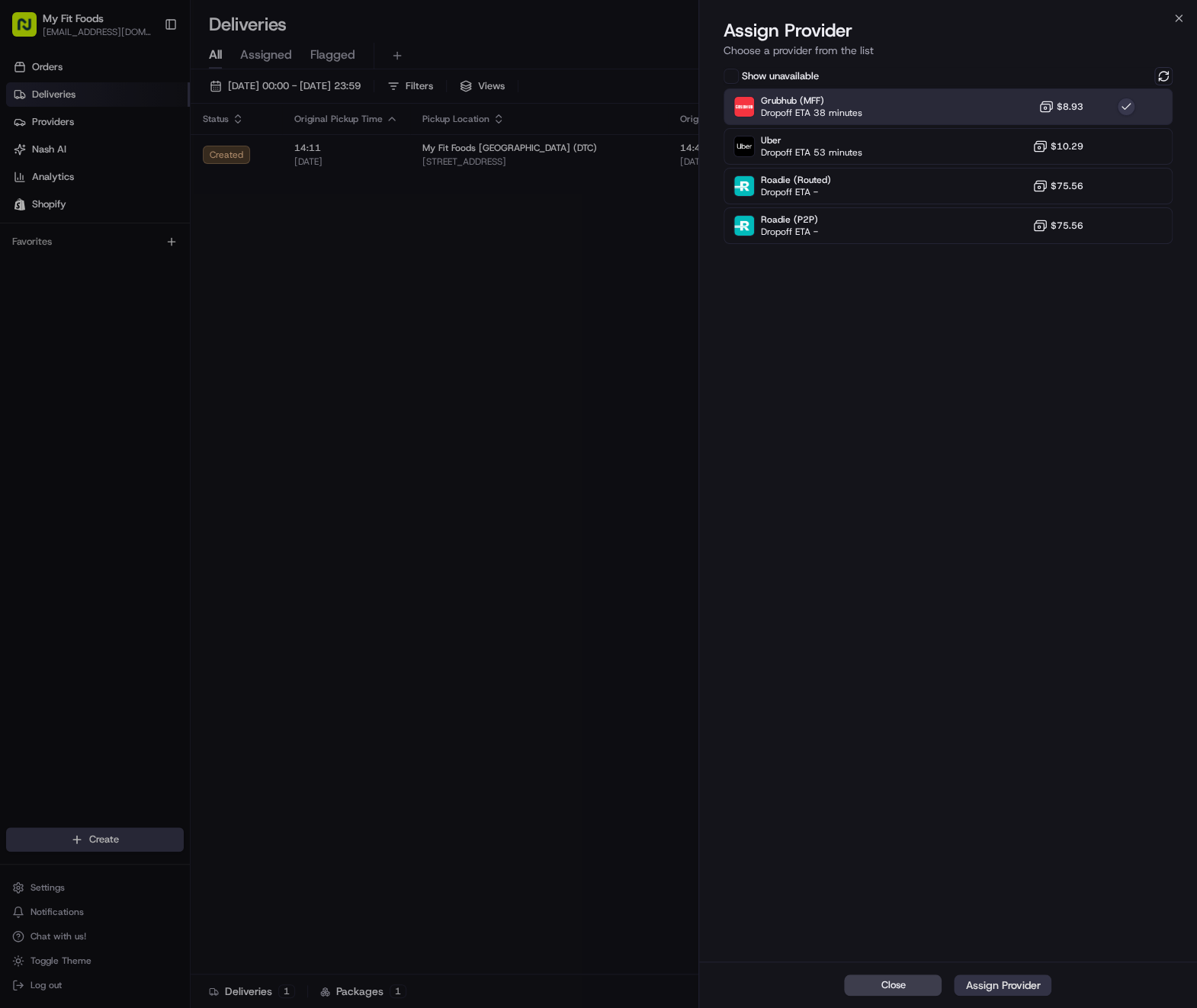
click at [1013, 992] on button "Assign Provider" at bounding box center [1002, 985] width 97 height 21
